Goal: Information Seeking & Learning: Learn about a topic

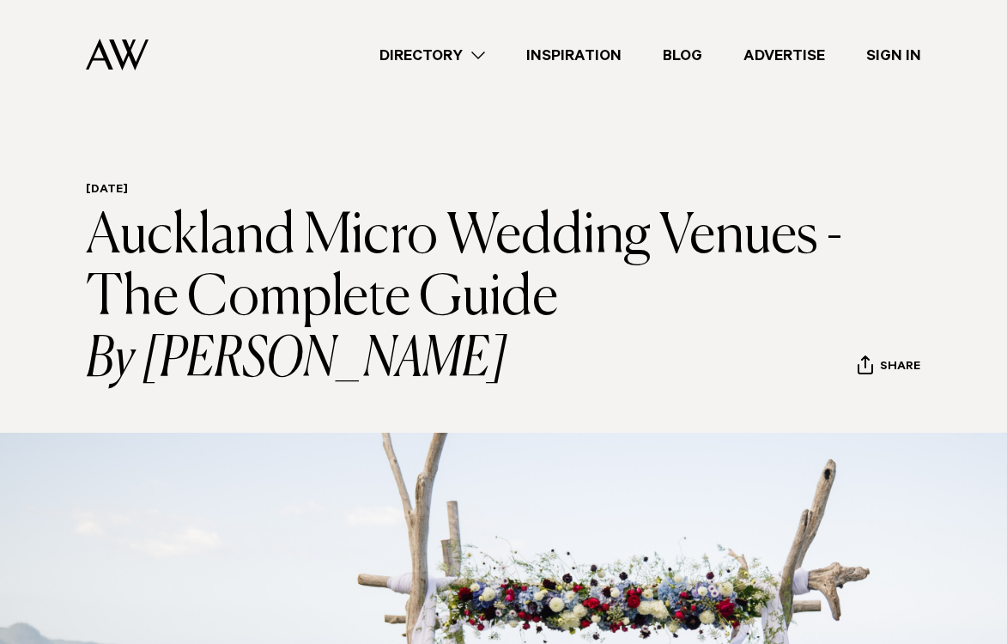
click at [485, 54] on link "Directory" at bounding box center [432, 55] width 147 height 23
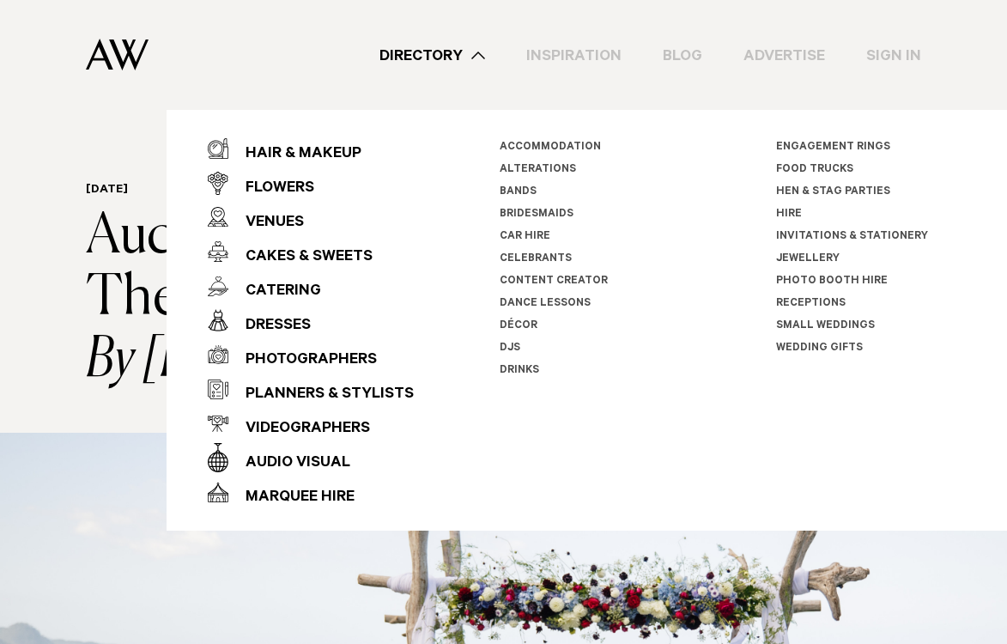
click at [814, 324] on link "Small Weddings" at bounding box center [825, 326] width 99 height 12
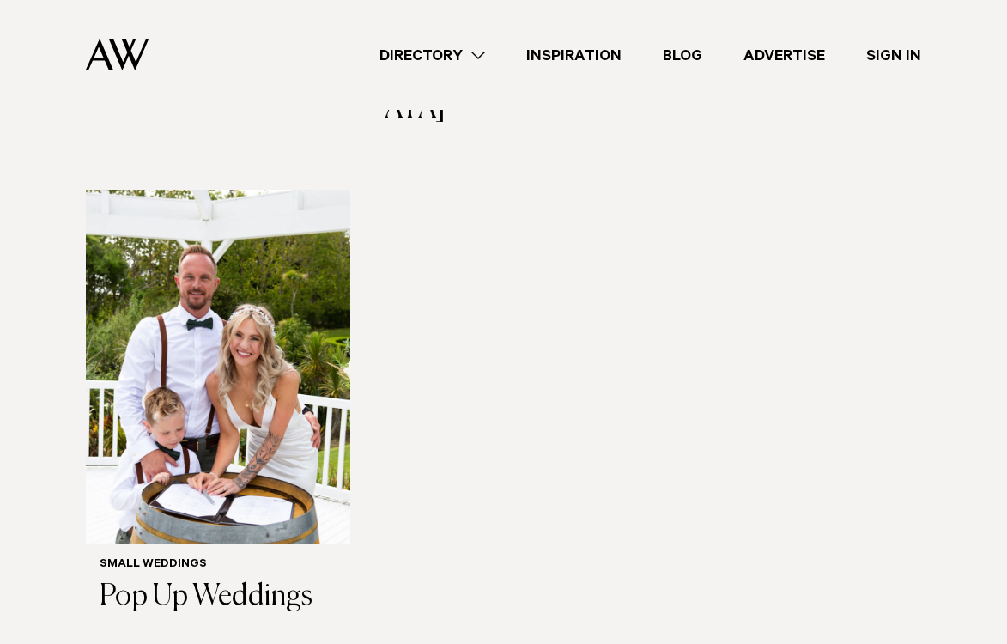
scroll to position [1023, 0]
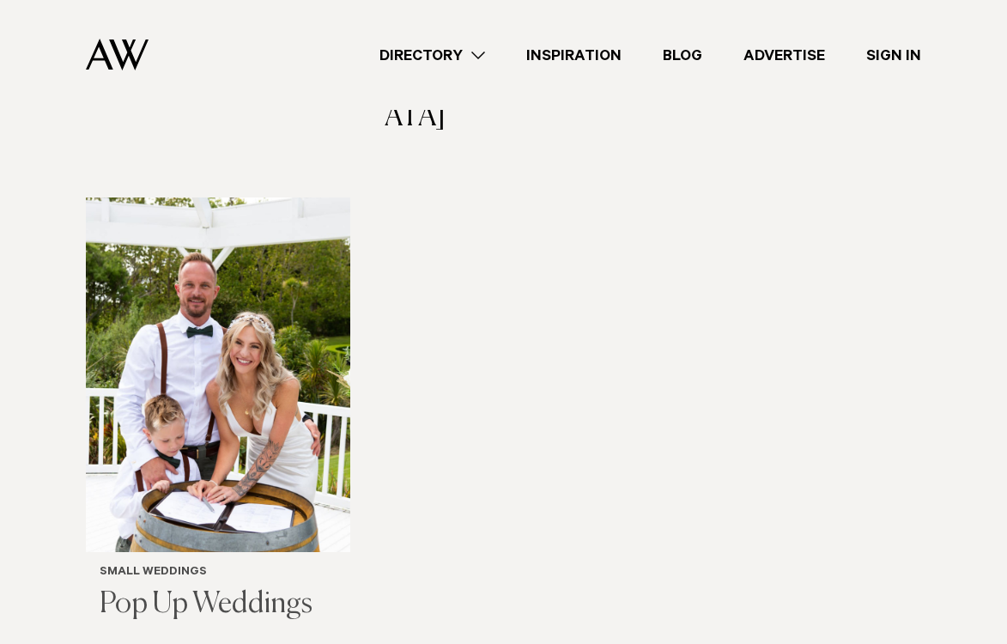
click at [331, 326] on img at bounding box center [218, 374] width 264 height 355
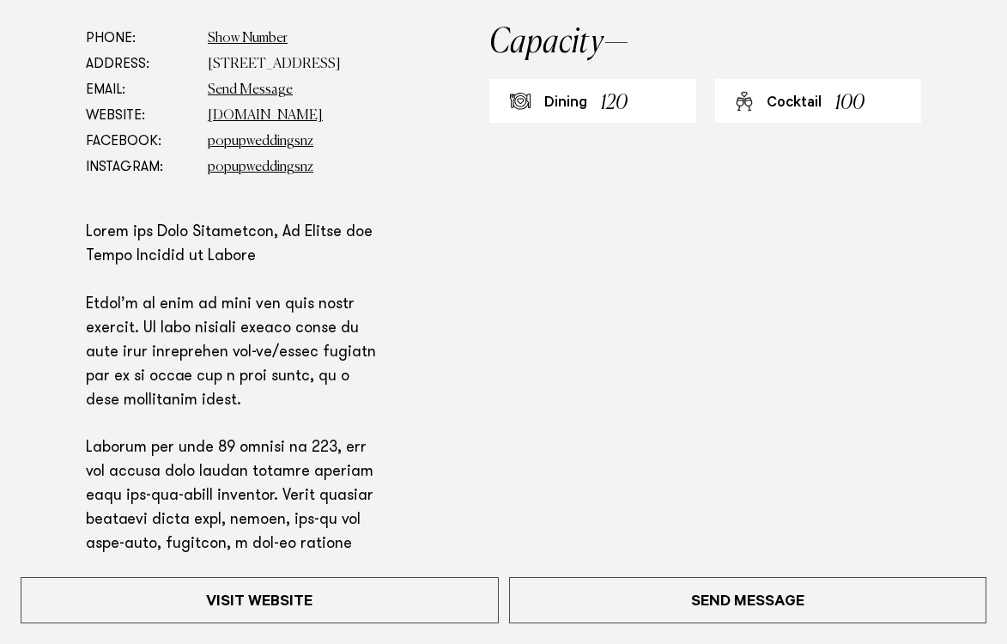
scroll to position [910, 0]
